Goal: Find specific page/section: Find specific page/section

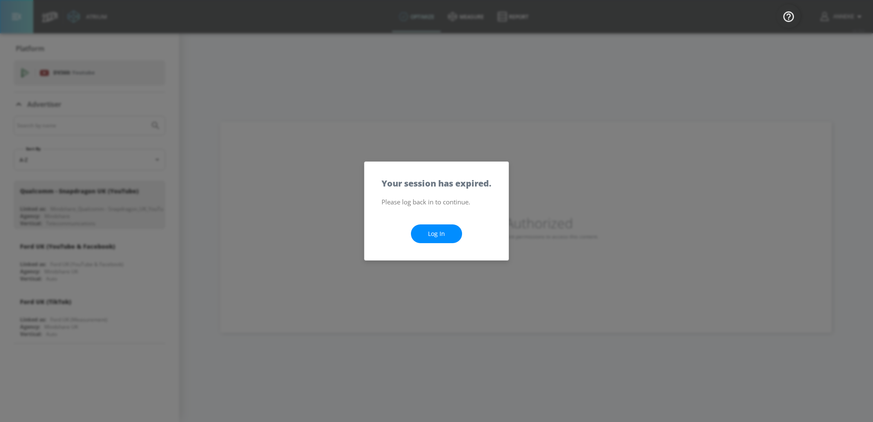
click at [446, 233] on link "Log In" at bounding box center [436, 234] width 51 height 19
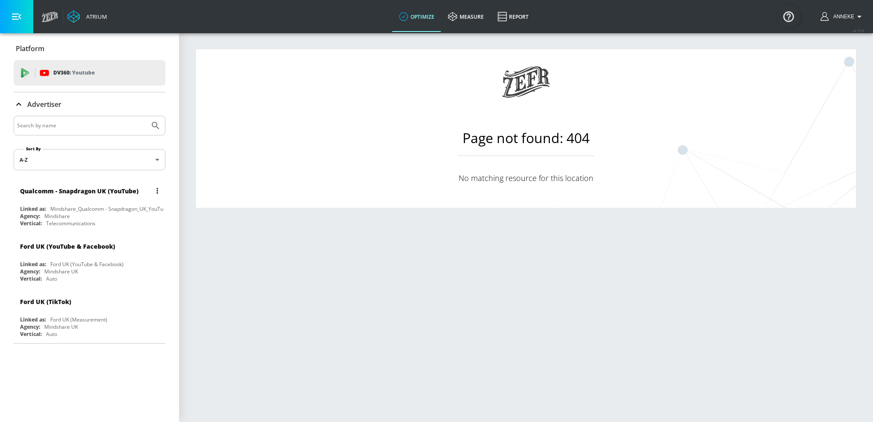
click at [126, 209] on div "Mindshare_Qualcomm - Snapdragon_UK_YouTube_GoogleAds" at bounding box center [123, 208] width 147 height 7
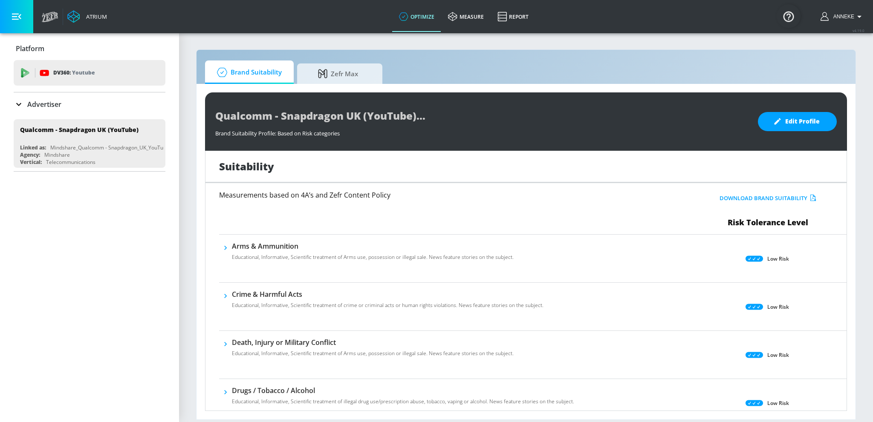
click at [20, 102] on icon at bounding box center [19, 104] width 10 height 10
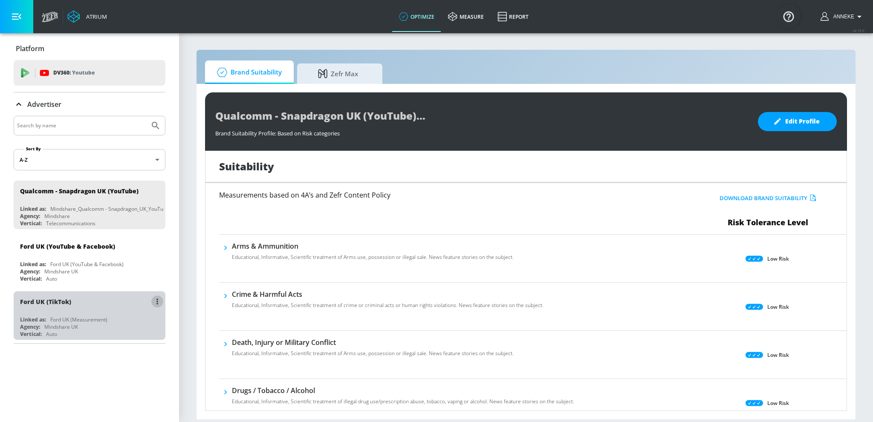
click at [159, 298] on button "list of Advertiser" at bounding box center [157, 302] width 12 height 12
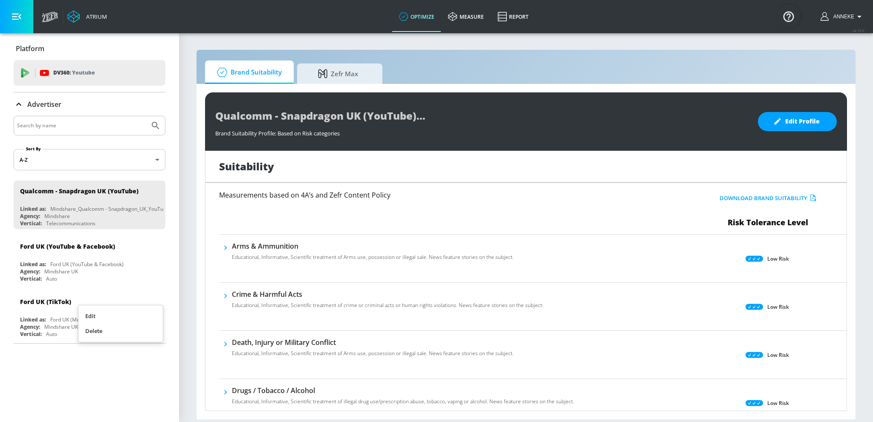
click at [130, 159] on div at bounding box center [436, 211] width 873 height 422
